Goal: Navigation & Orientation: Find specific page/section

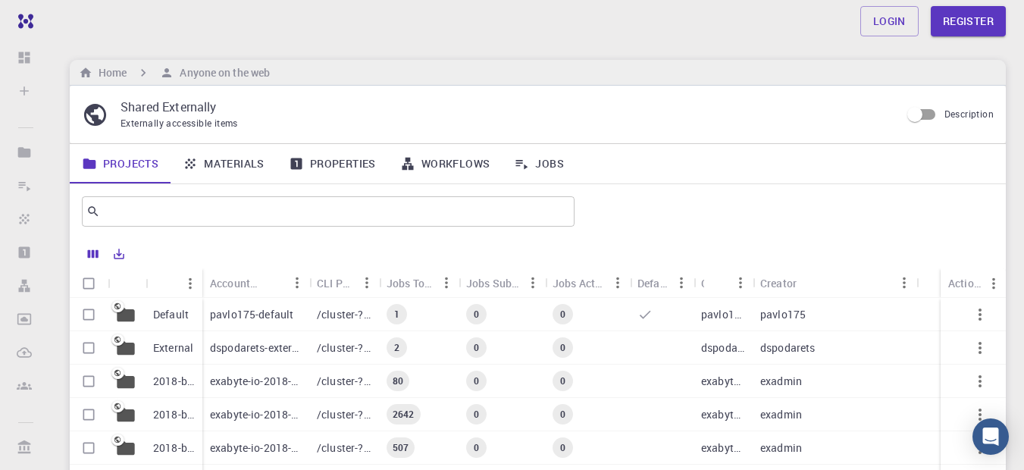
click at [928, 115] on input "Description" at bounding box center [915, 114] width 86 height 29
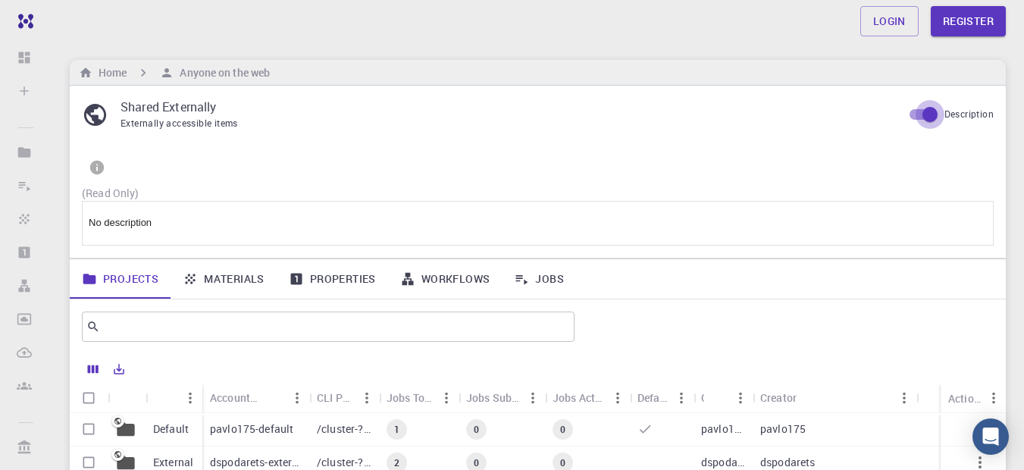
click at [915, 113] on input "Description" at bounding box center [930, 114] width 86 height 29
checkbox input "false"
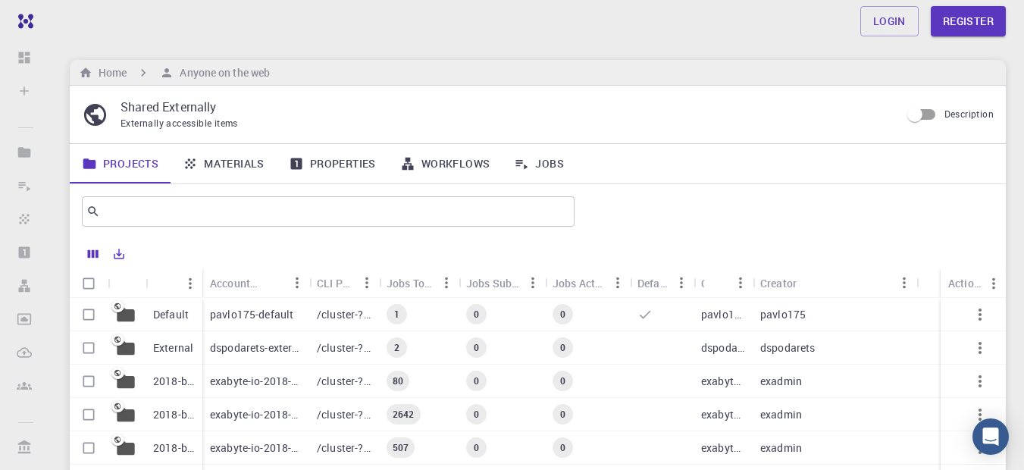
click at [394, 60] on div "Home Anyone on the web" at bounding box center [538, 73] width 936 height 26
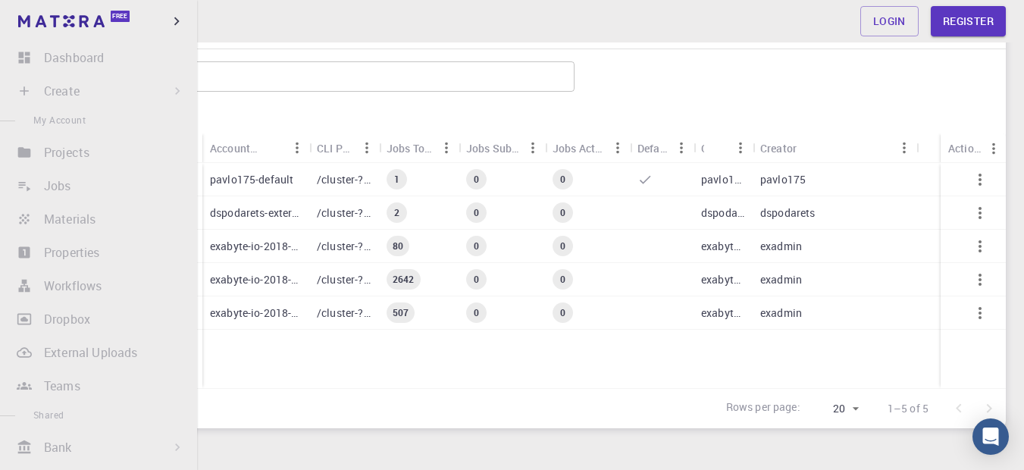
scroll to position [29, 0]
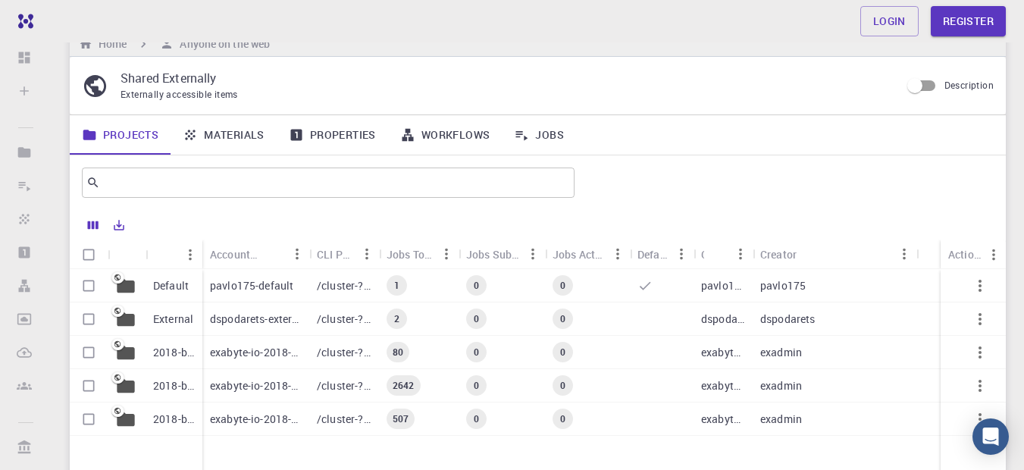
click at [171, 284] on p "Default" at bounding box center [171, 285] width 36 height 15
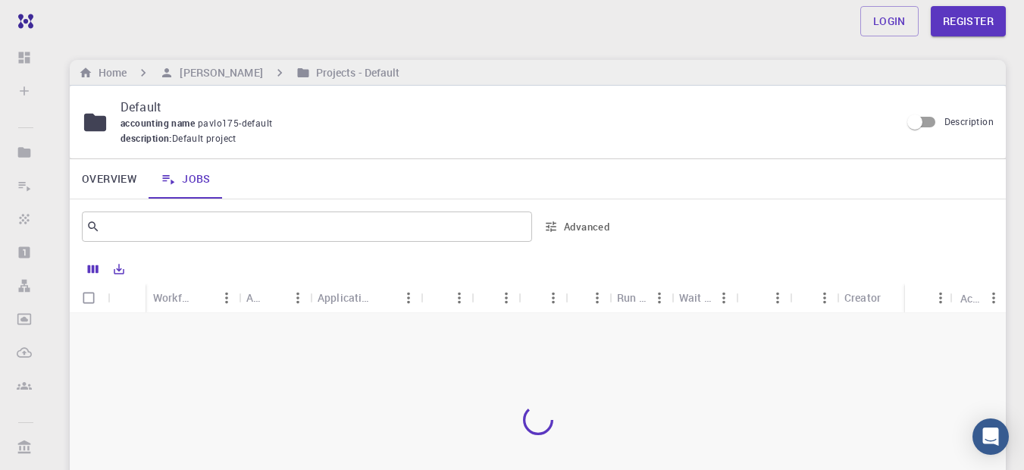
scroll to position [182, 0]
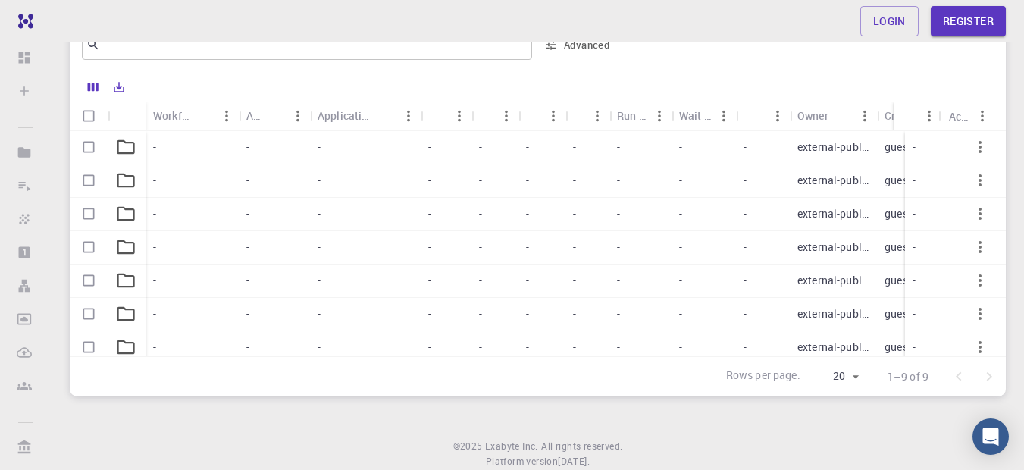
click at [816, 149] on p "external-public" at bounding box center [834, 147] width 72 height 15
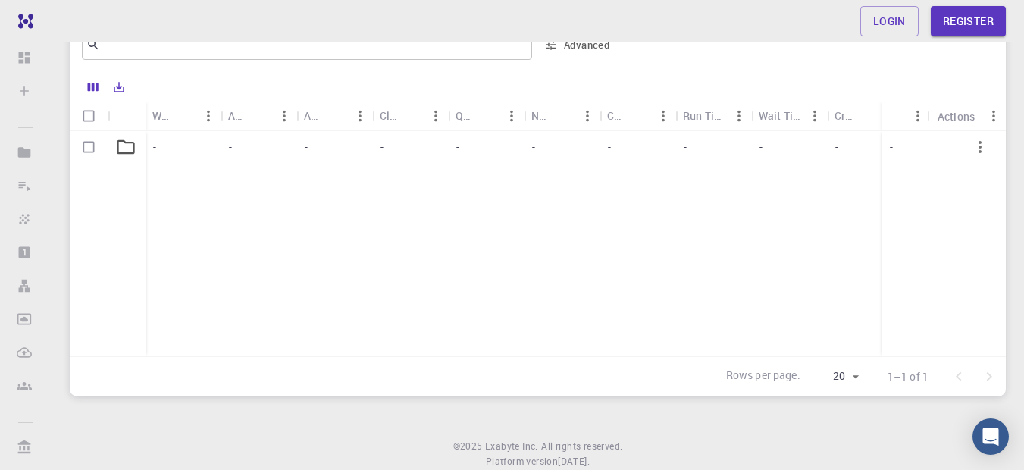
scroll to position [0, 249]
click at [695, 143] on p "external-public" at bounding box center [693, 147] width 61 height 15
click at [729, 46] on div "Login Register Home [PERSON_NAME] Projects - Default Default accounting name pa…" at bounding box center [538, 166] width 973 height 697
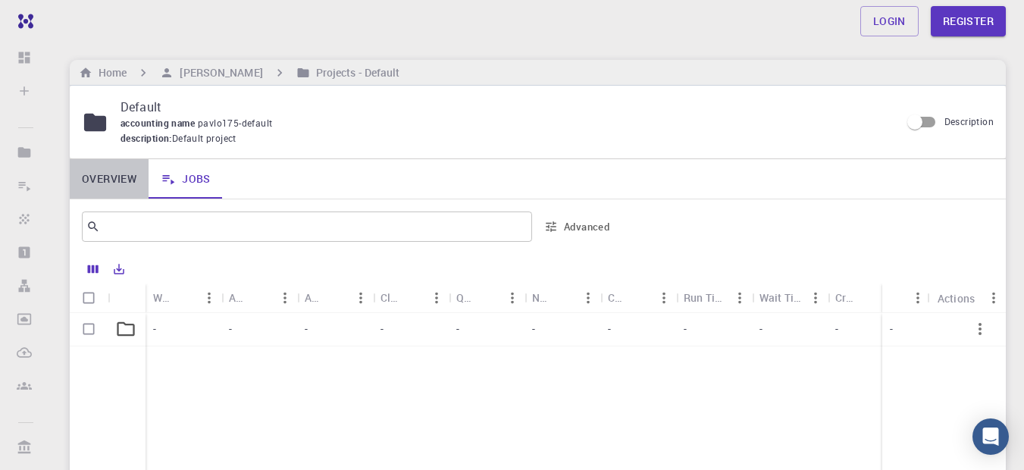
click at [104, 183] on link "Overview" at bounding box center [109, 178] width 79 height 39
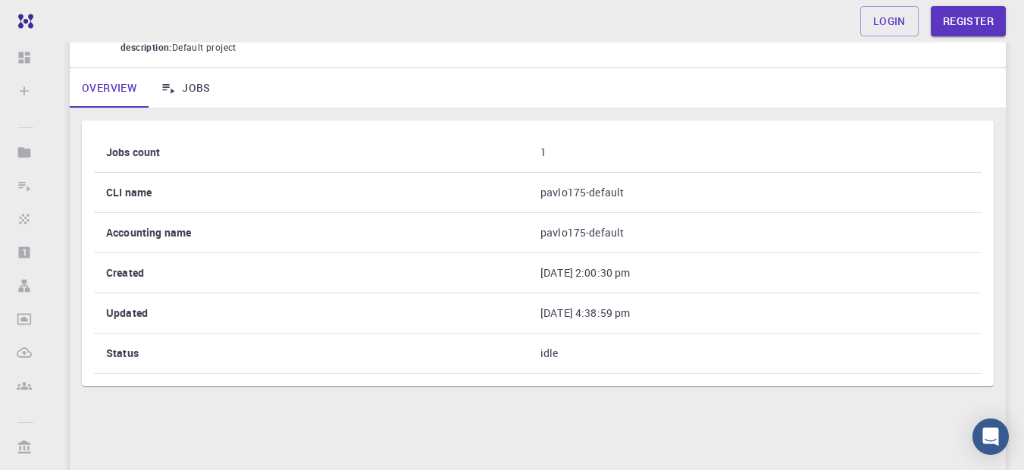
scroll to position [182, 0]
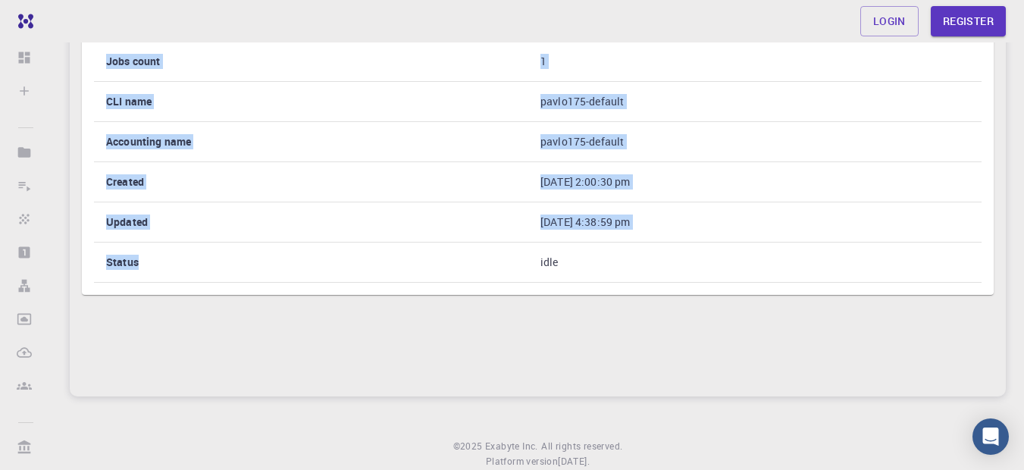
drag, startPoint x: 143, startPoint y: 264, endPoint x: 71, endPoint y: 264, distance: 72.0
click at [71, 264] on div "Jobs count 1 CLI name pavlo175-default Accounting name pavlo175-default Created…" at bounding box center [538, 206] width 936 height 379
click at [163, 203] on th "Updated" at bounding box center [311, 222] width 434 height 40
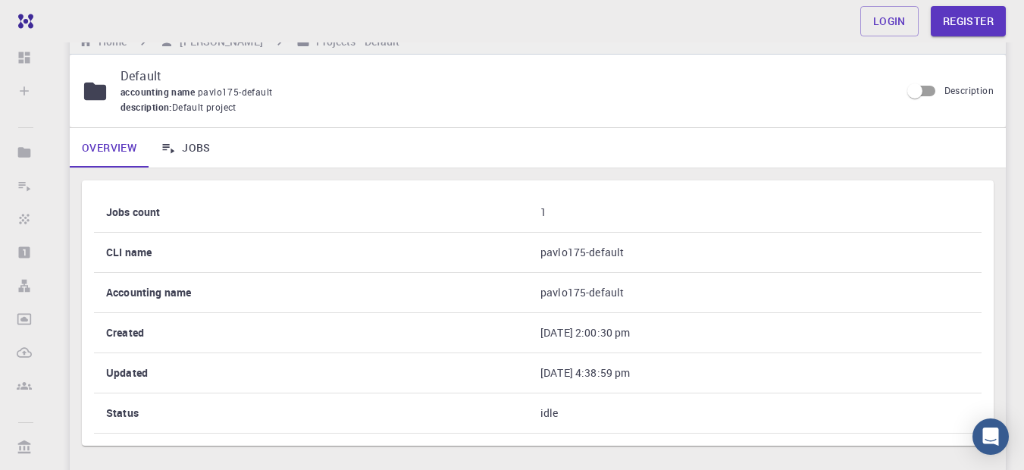
scroll to position [0, 0]
